Goal: Navigation & Orientation: Find specific page/section

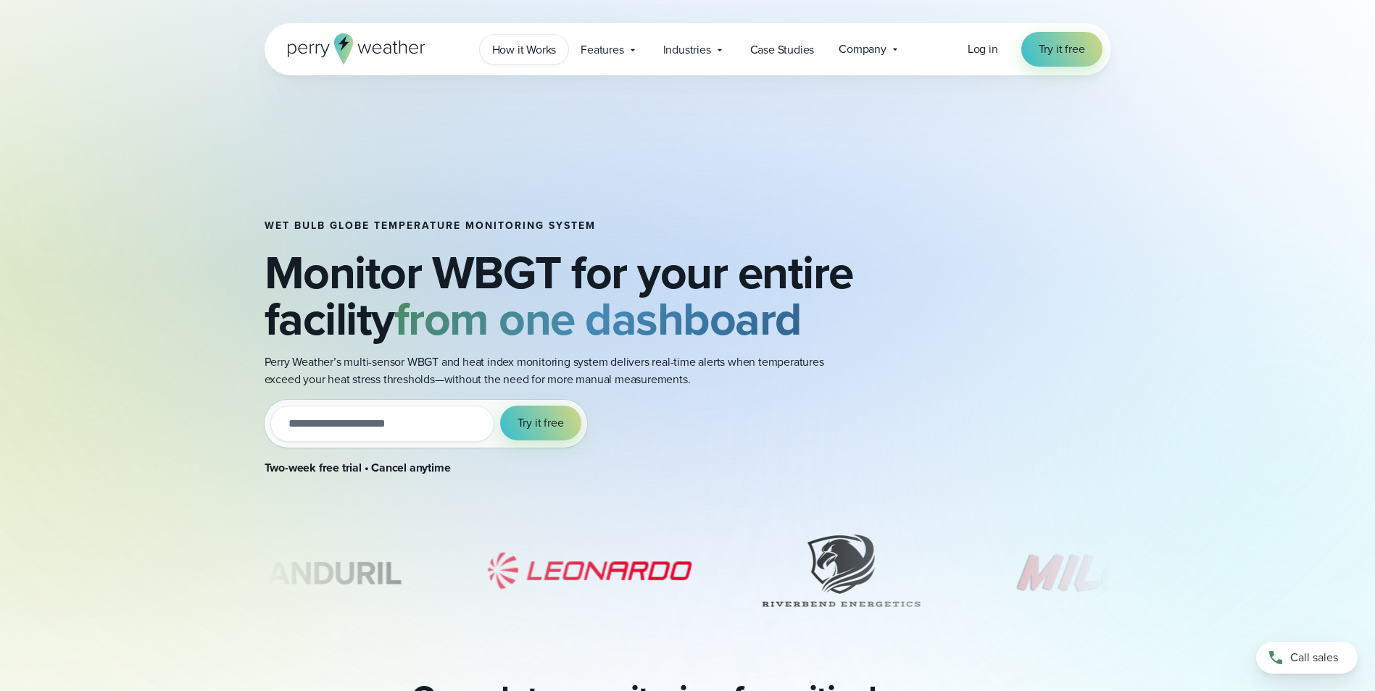
click at [526, 49] on span "How it Works" at bounding box center [524, 49] width 65 height 17
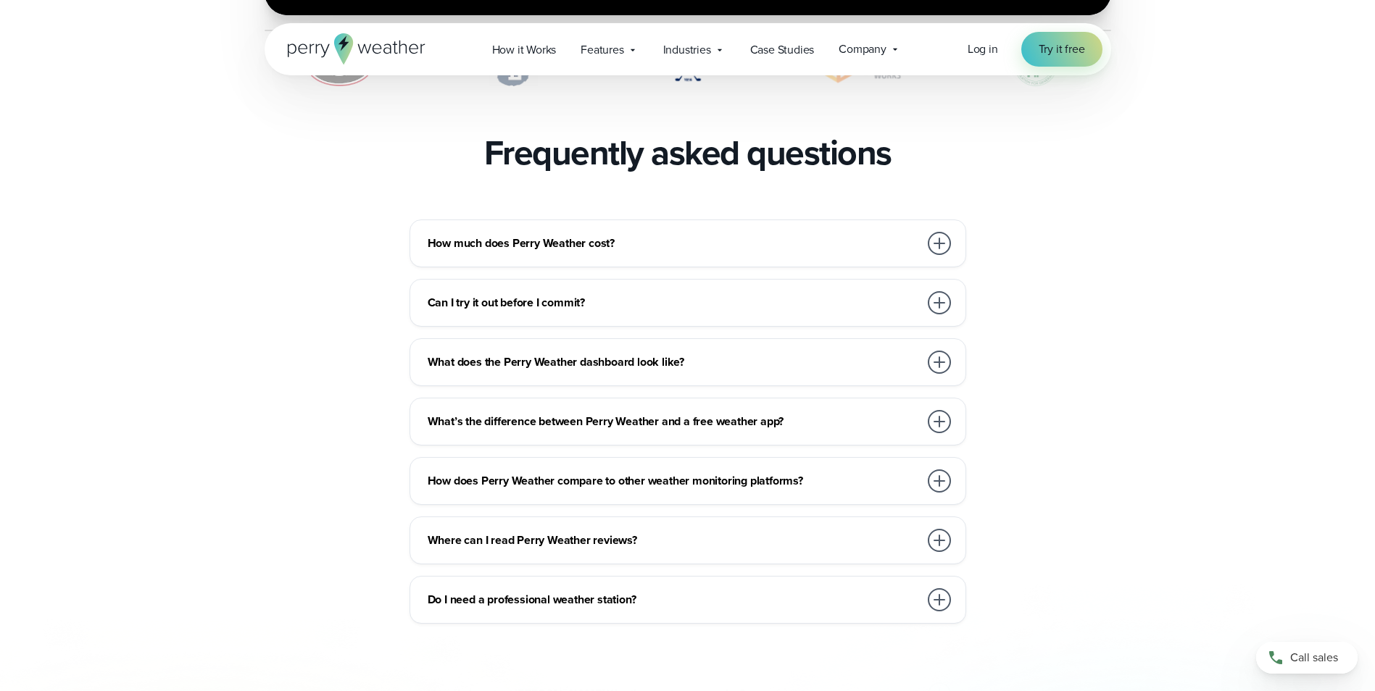
scroll to position [3116, 0]
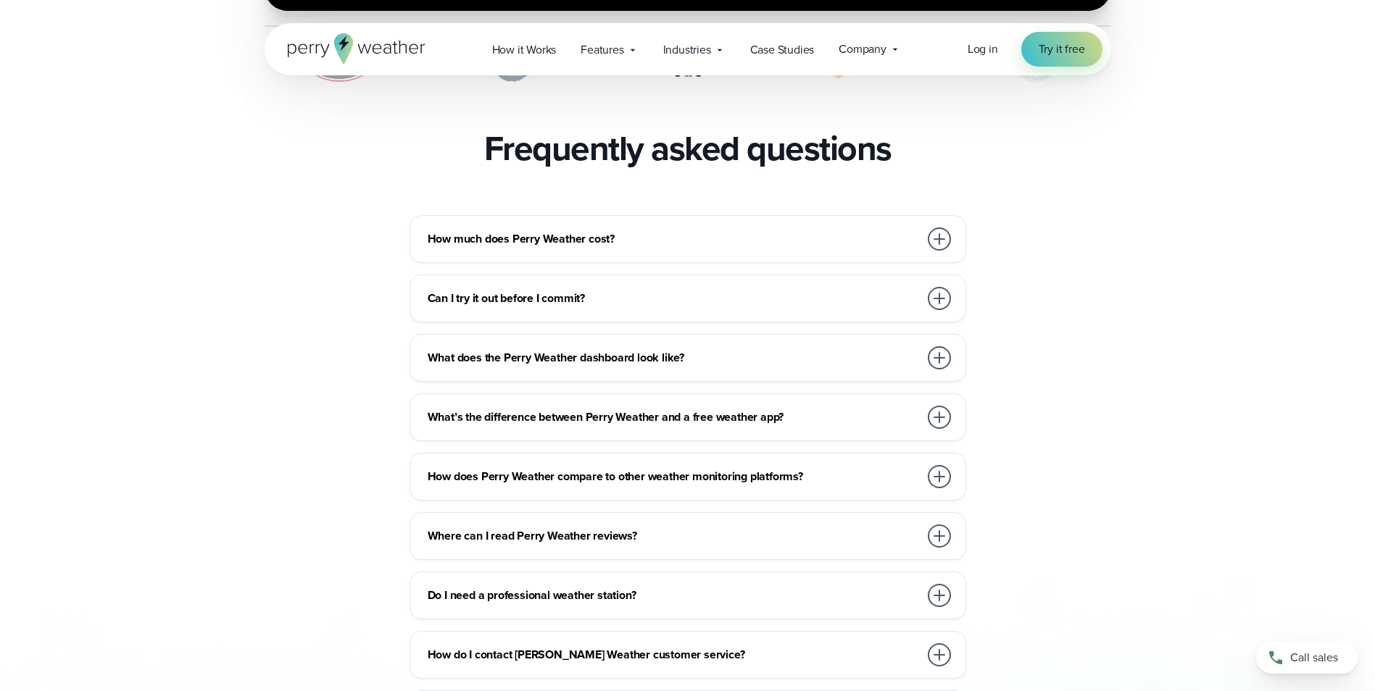
click at [936, 228] on div at bounding box center [939, 239] width 23 height 23
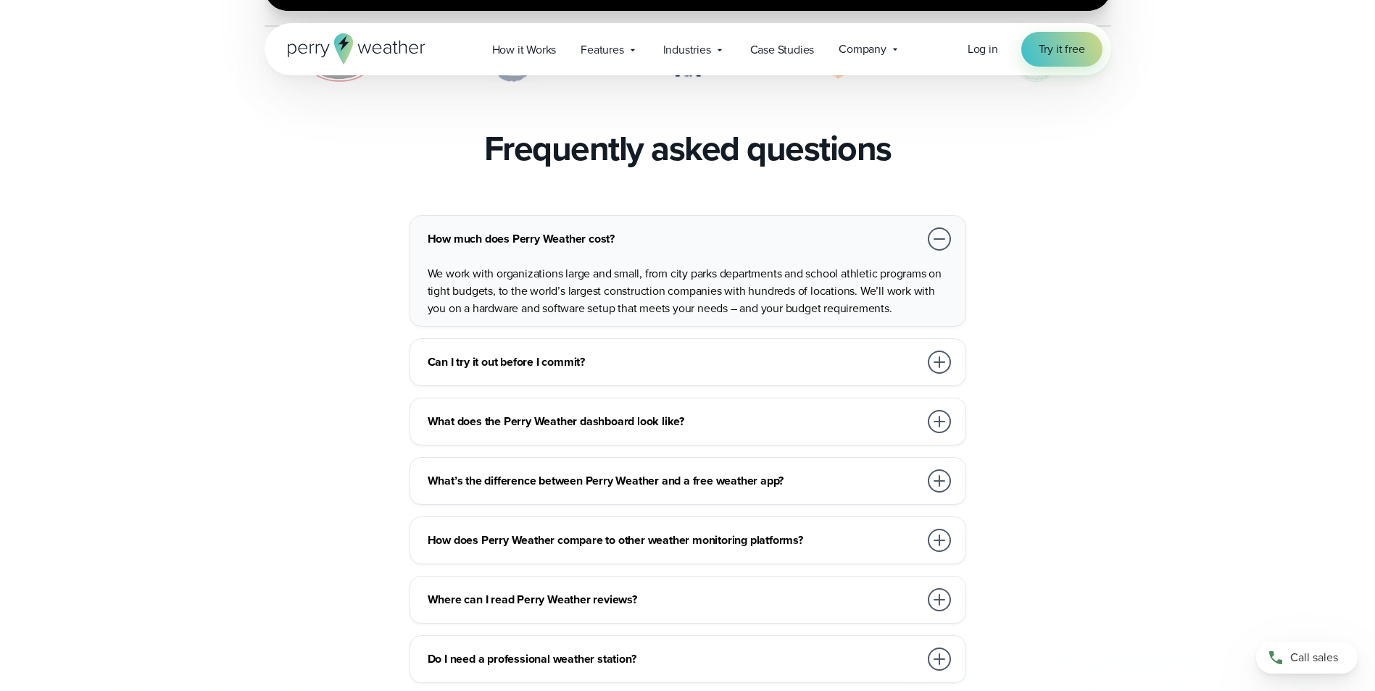
click at [942, 470] on div at bounding box center [939, 481] width 23 height 23
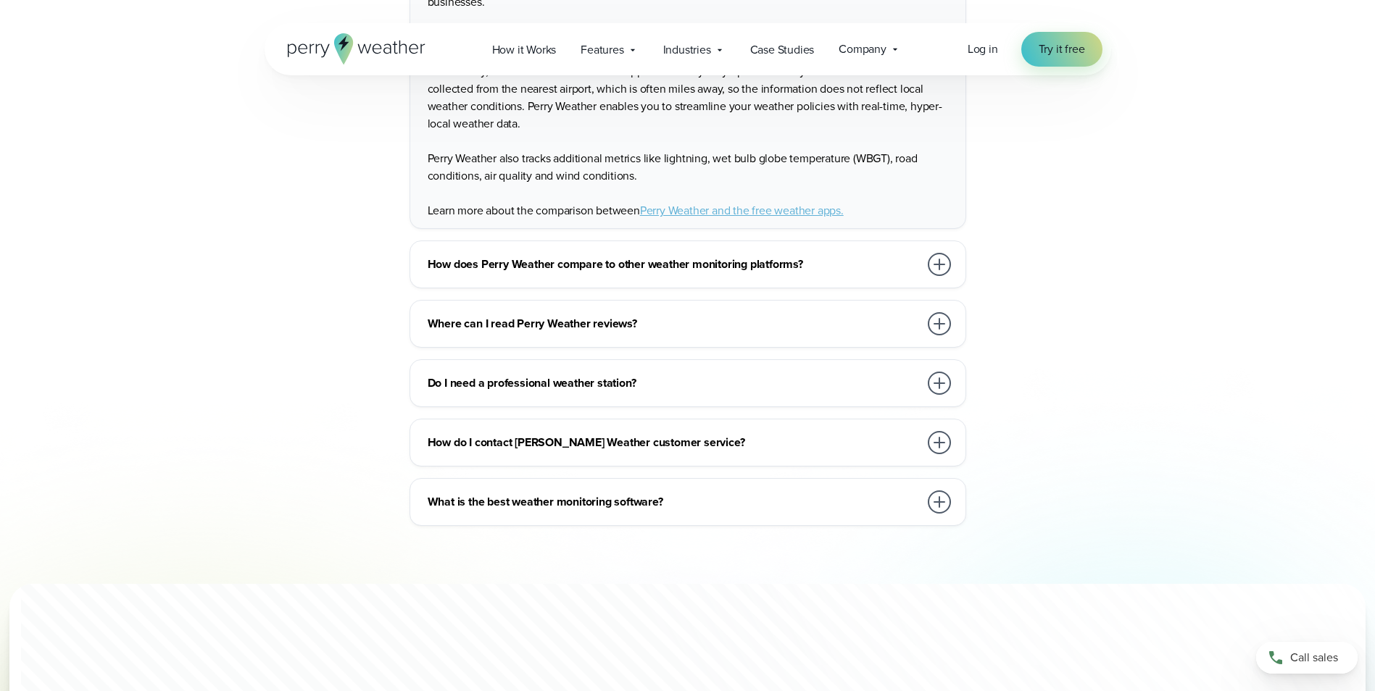
scroll to position [3551, 0]
